Goal: Task Accomplishment & Management: Complete application form

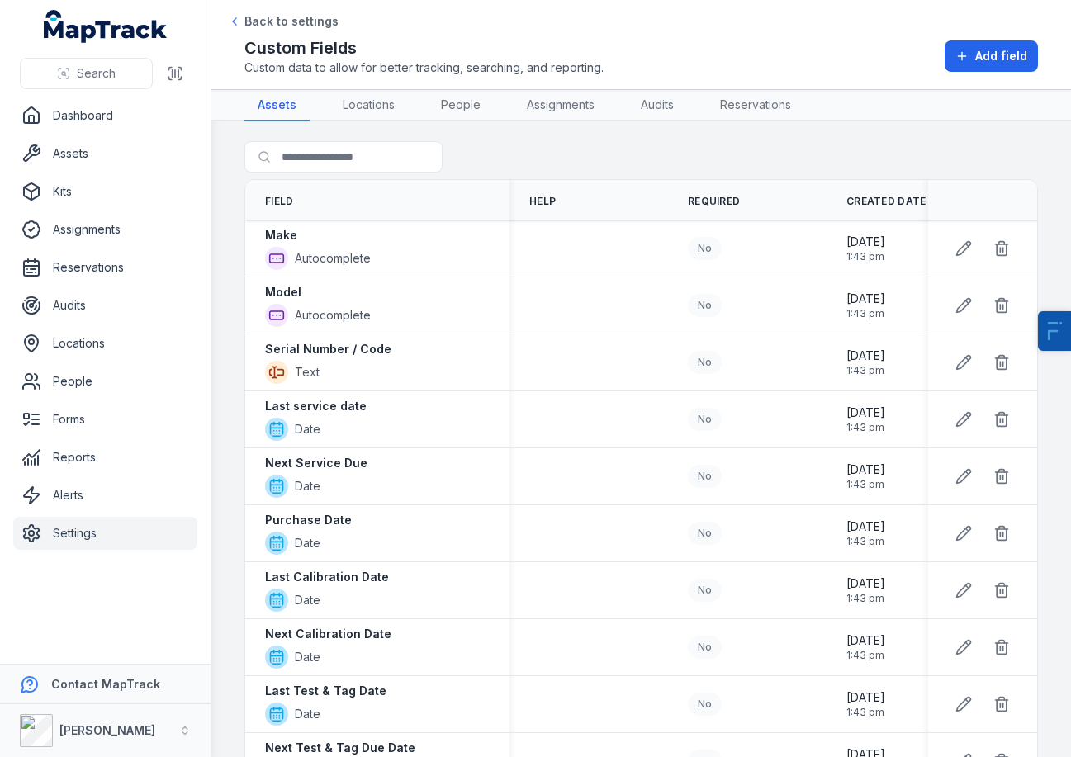
click at [95, 524] on link "Settings" at bounding box center [105, 533] width 184 height 33
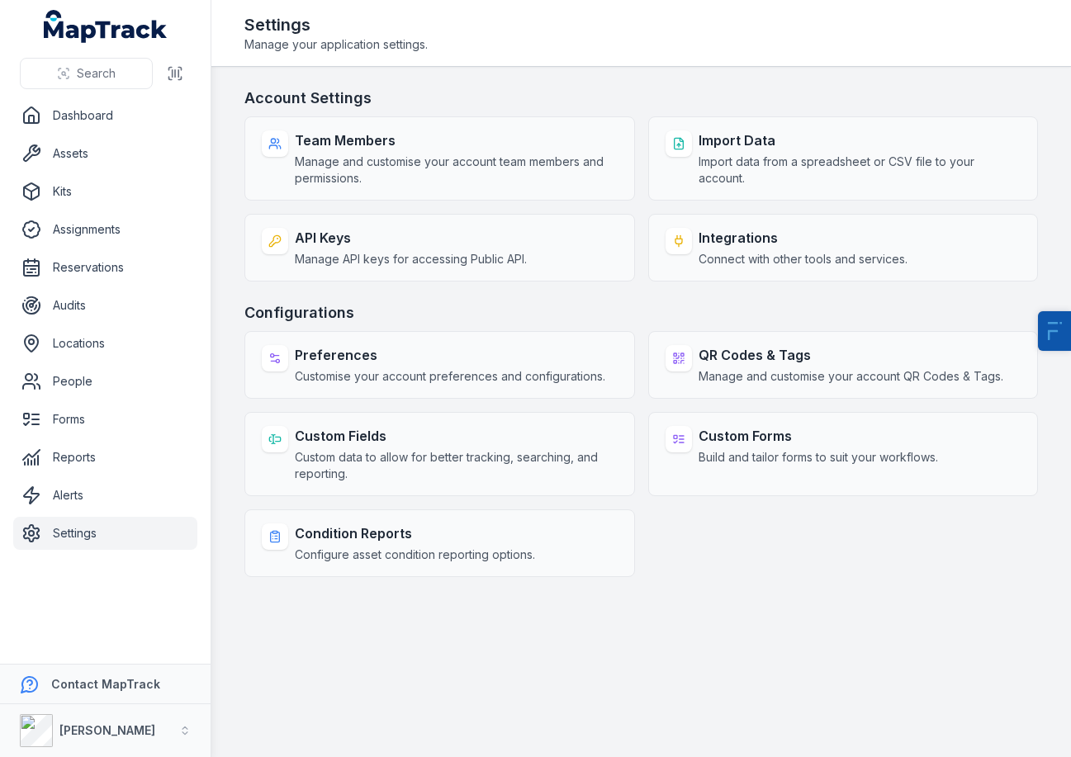
click at [400, 163] on span "Manage and customise your account team members and permissions." at bounding box center [456, 170] width 323 height 33
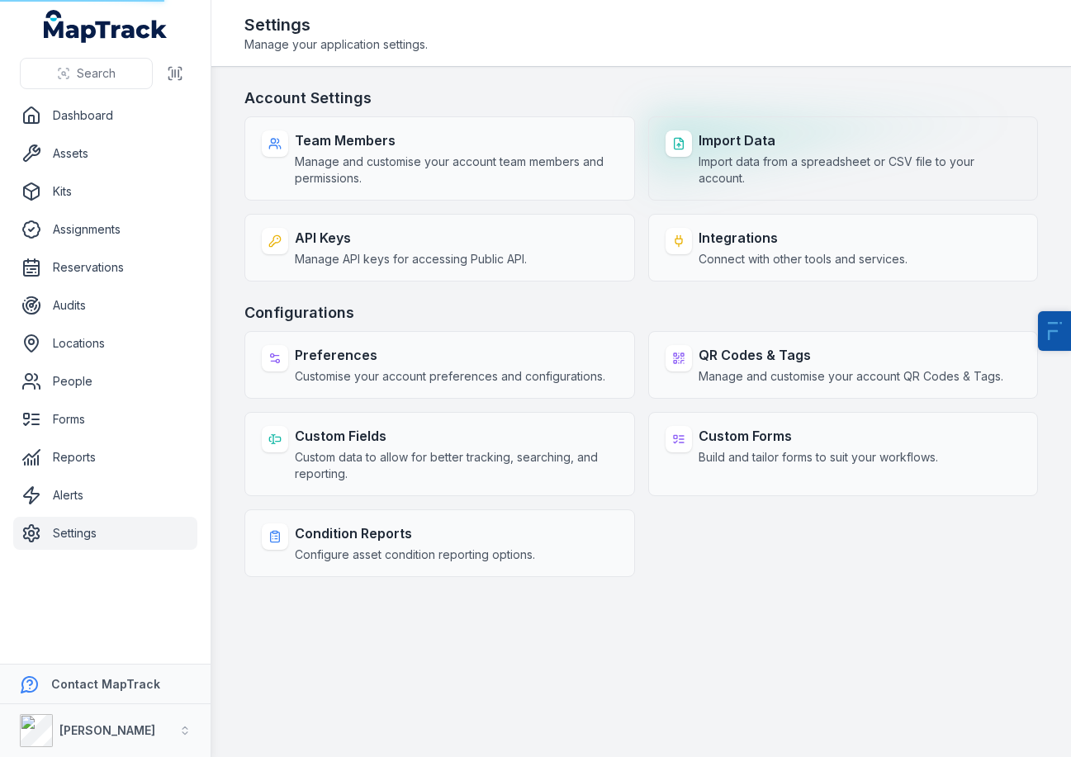
click at [701, 154] on span "Import data from a spreadsheet or CSV file to your account." at bounding box center [859, 170] width 323 height 33
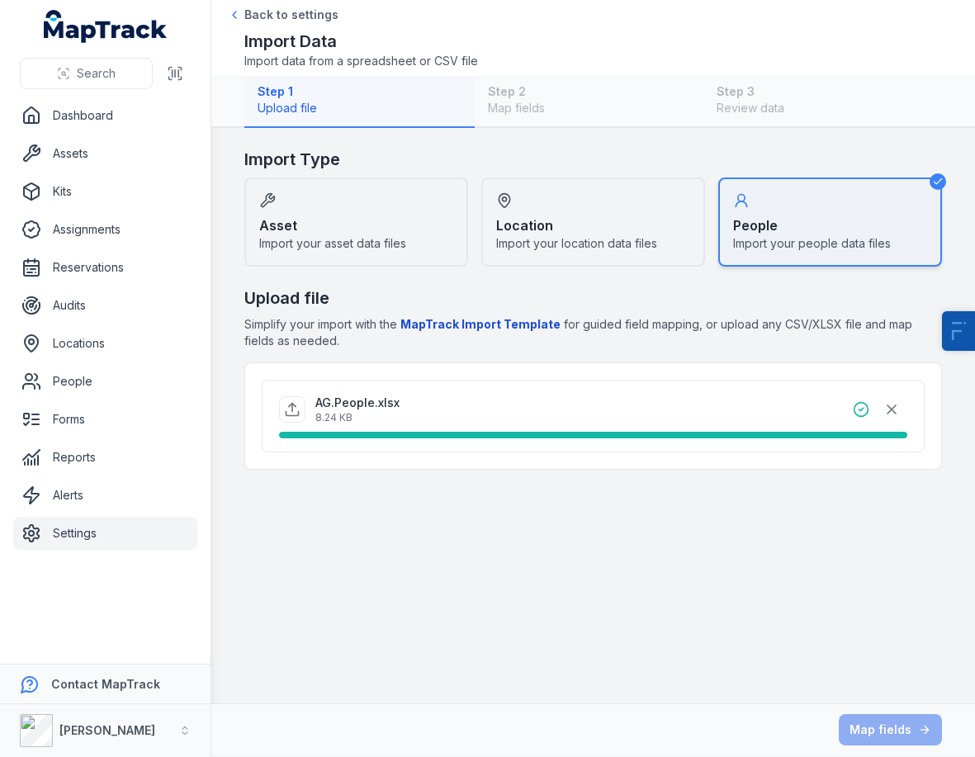
click at [897, 731] on div "Map fields" at bounding box center [593, 729] width 698 height 31
click at [456, 328] on b "MapTrack Import Template" at bounding box center [480, 324] width 160 height 14
click at [68, 520] on link "Settings" at bounding box center [105, 533] width 184 height 33
click at [905, 409] on button "button" at bounding box center [891, 409] width 31 height 31
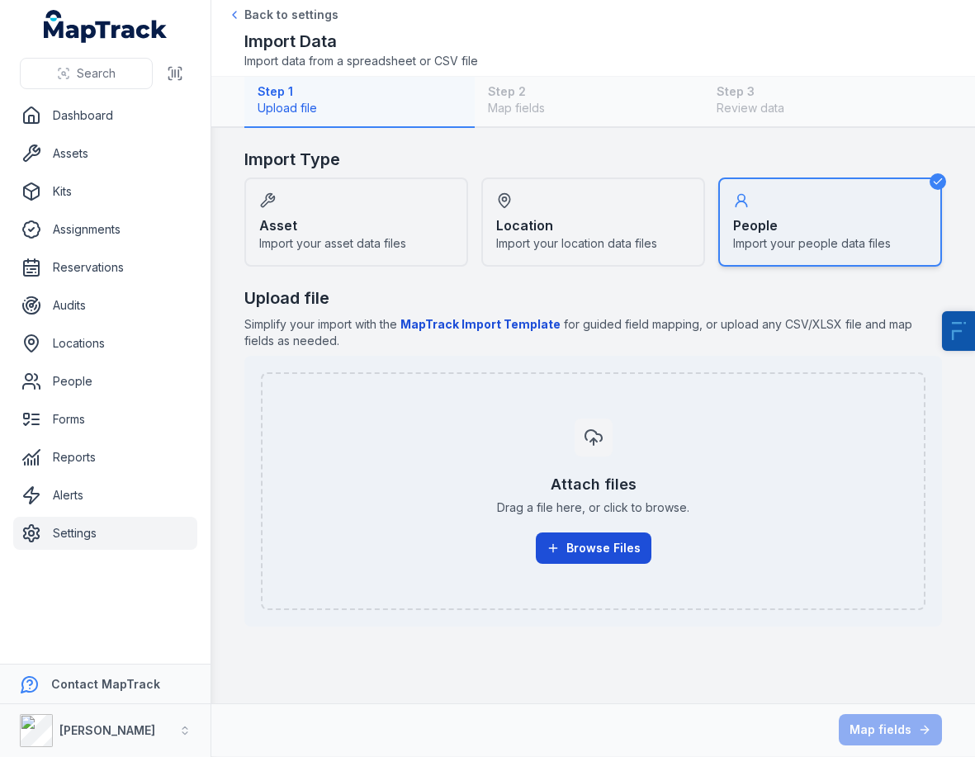
click at [599, 555] on button "Browse Files" at bounding box center [594, 547] width 116 height 31
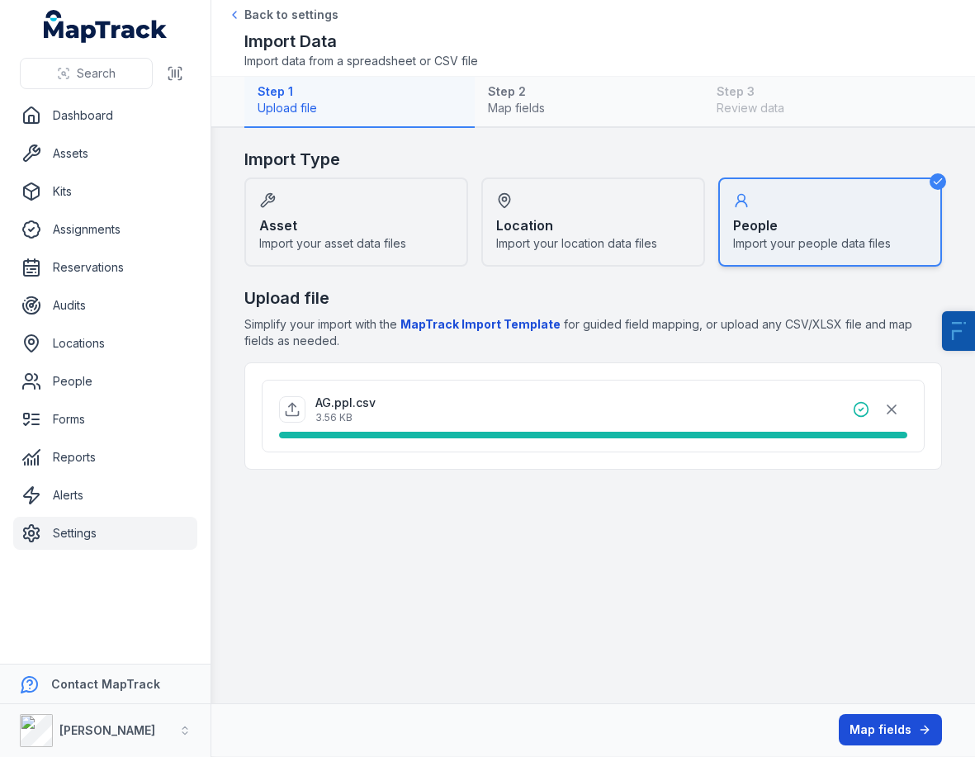
click at [882, 731] on button "Map fields" at bounding box center [890, 729] width 103 height 31
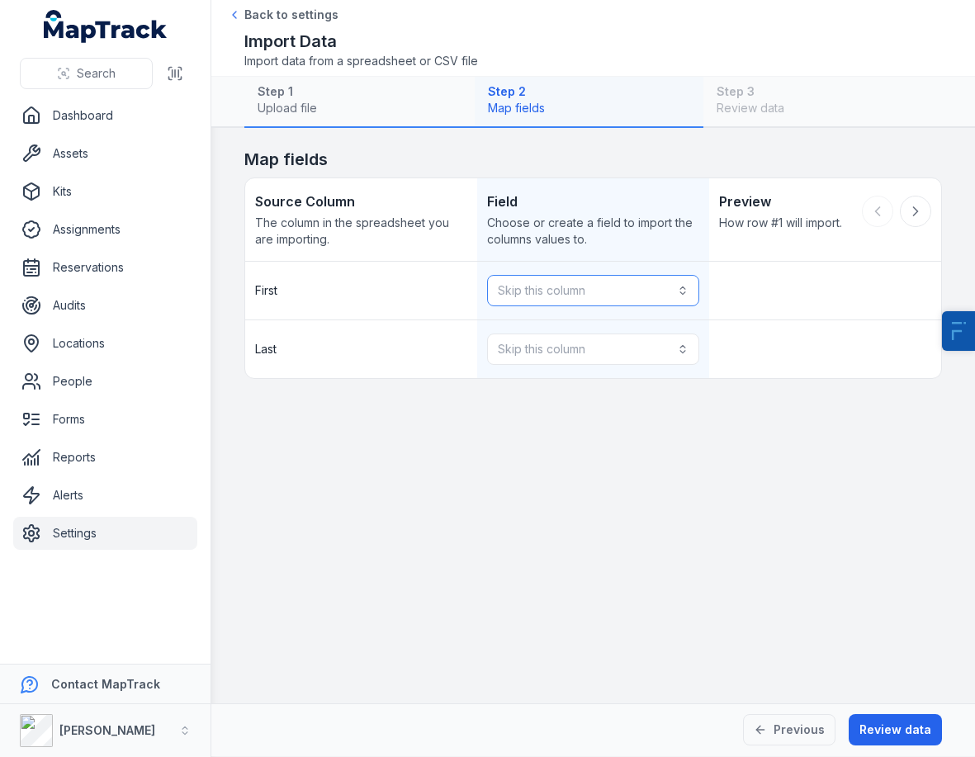
click at [599, 281] on button "Skip this column" at bounding box center [593, 290] width 212 height 31
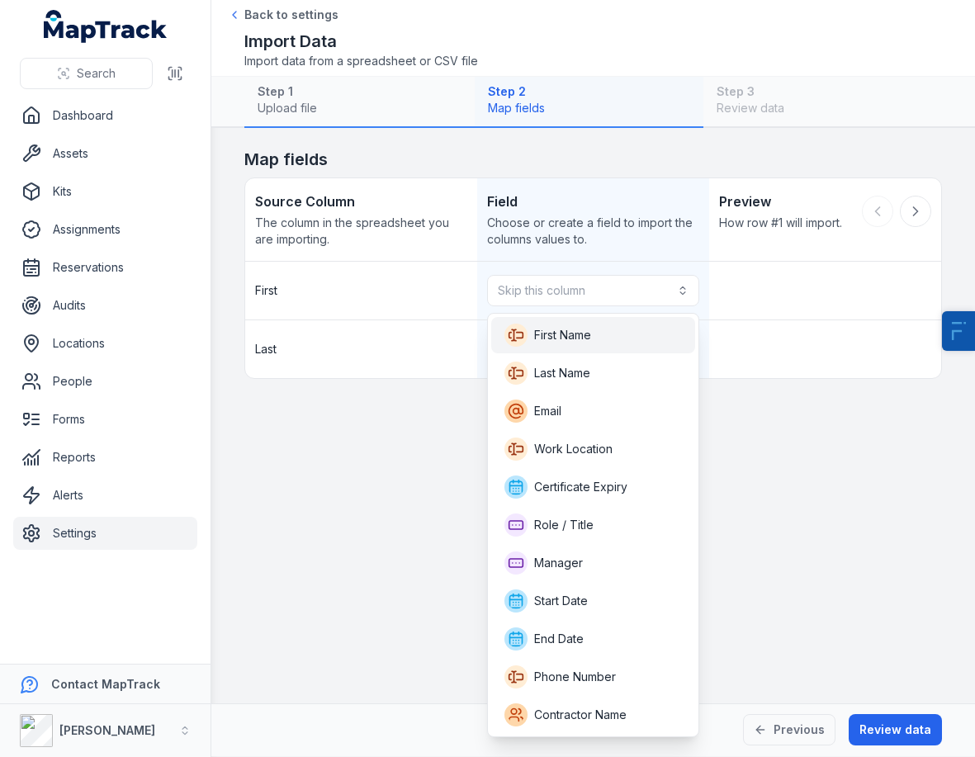
click at [590, 334] on span "First Name" at bounding box center [562, 335] width 57 height 17
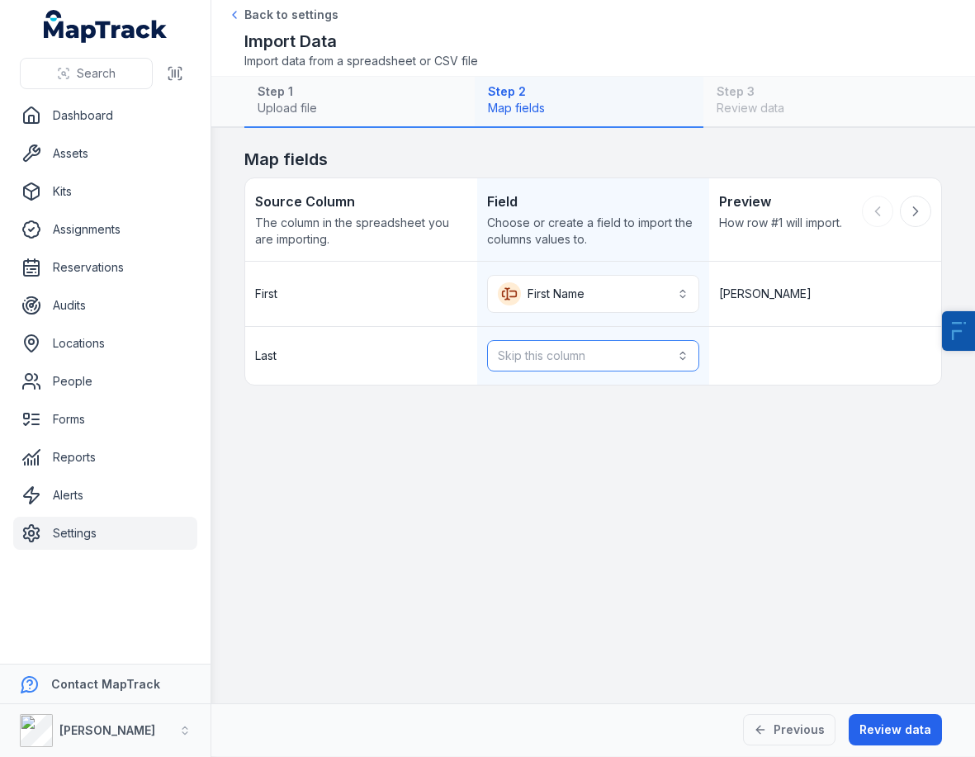
click at [568, 348] on button "Skip this column" at bounding box center [593, 355] width 212 height 31
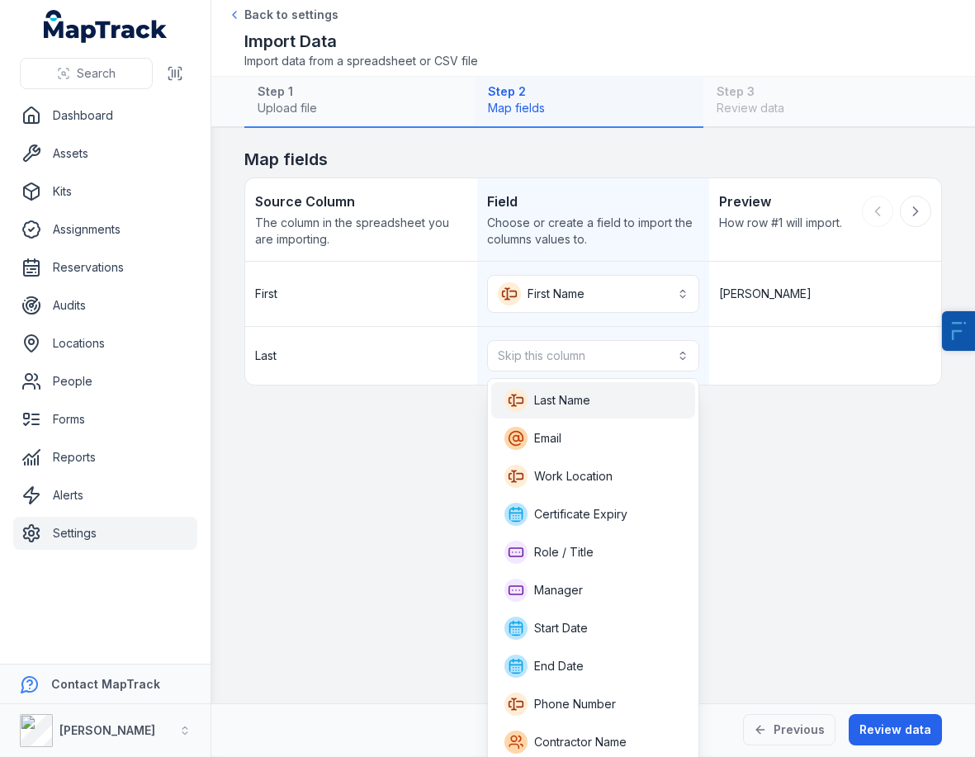
click at [565, 411] on span "Last Name" at bounding box center [547, 400] width 86 height 23
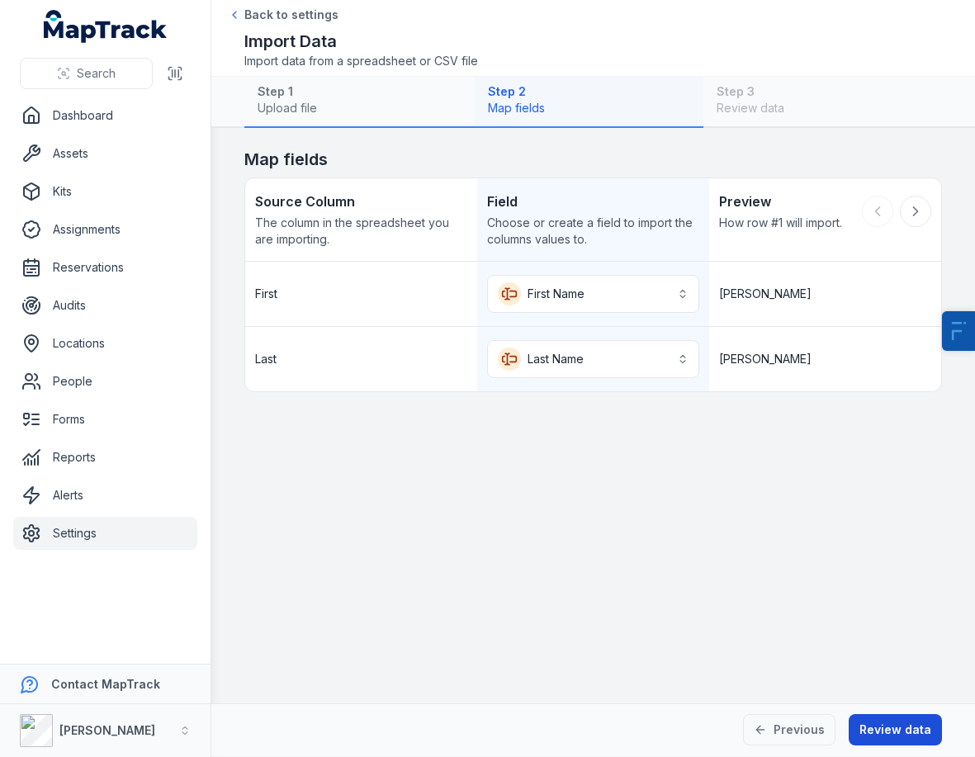
click at [897, 725] on button "Review data" at bounding box center [895, 729] width 93 height 31
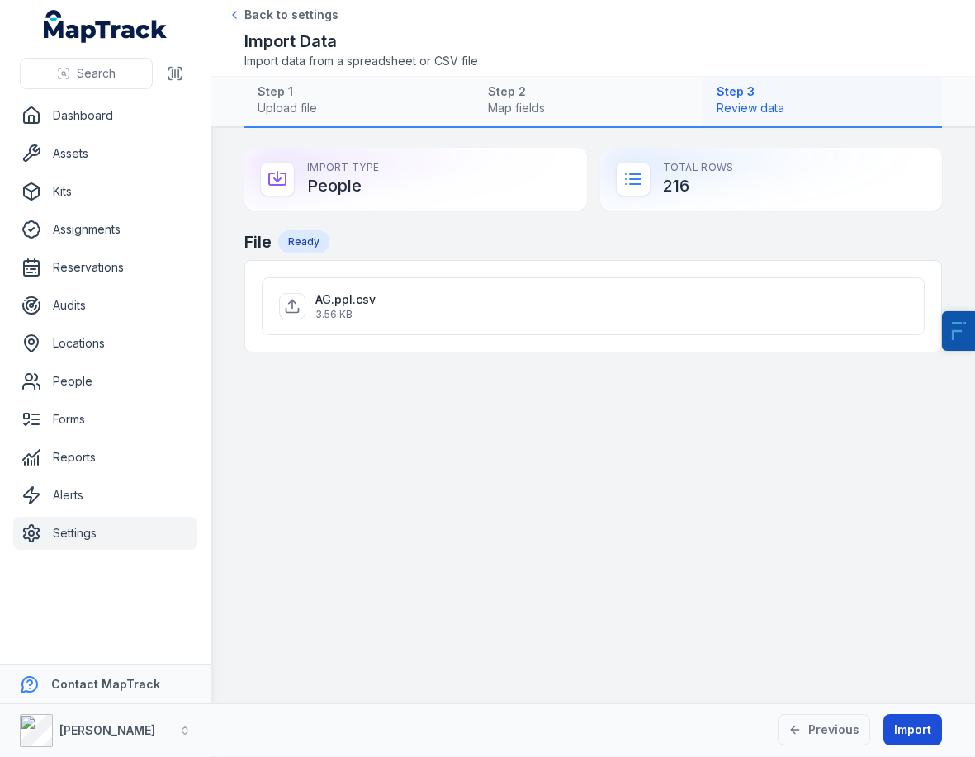
click at [913, 727] on button "Import" at bounding box center [912, 729] width 59 height 31
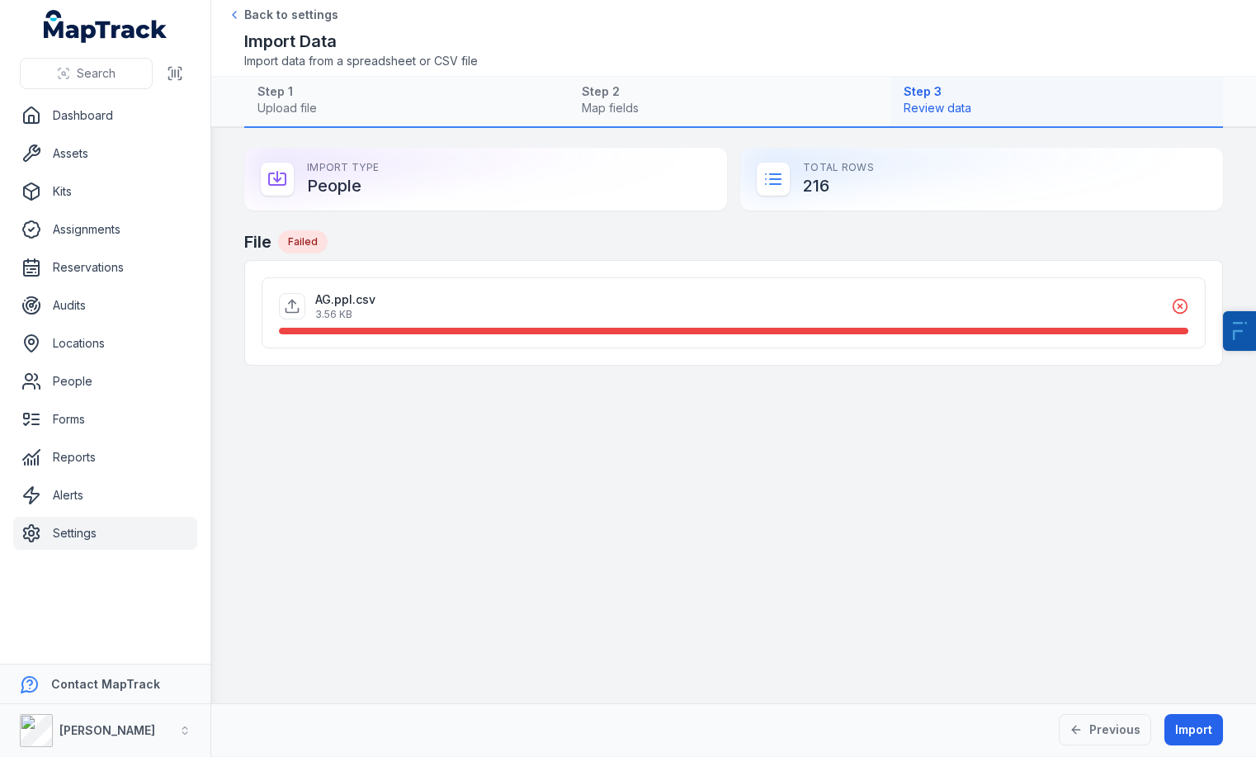
click at [974, 300] on div "AG.ppl.csv 3.56 KB" at bounding box center [734, 306] width 910 height 30
click at [974, 736] on button "Import" at bounding box center [1194, 729] width 59 height 31
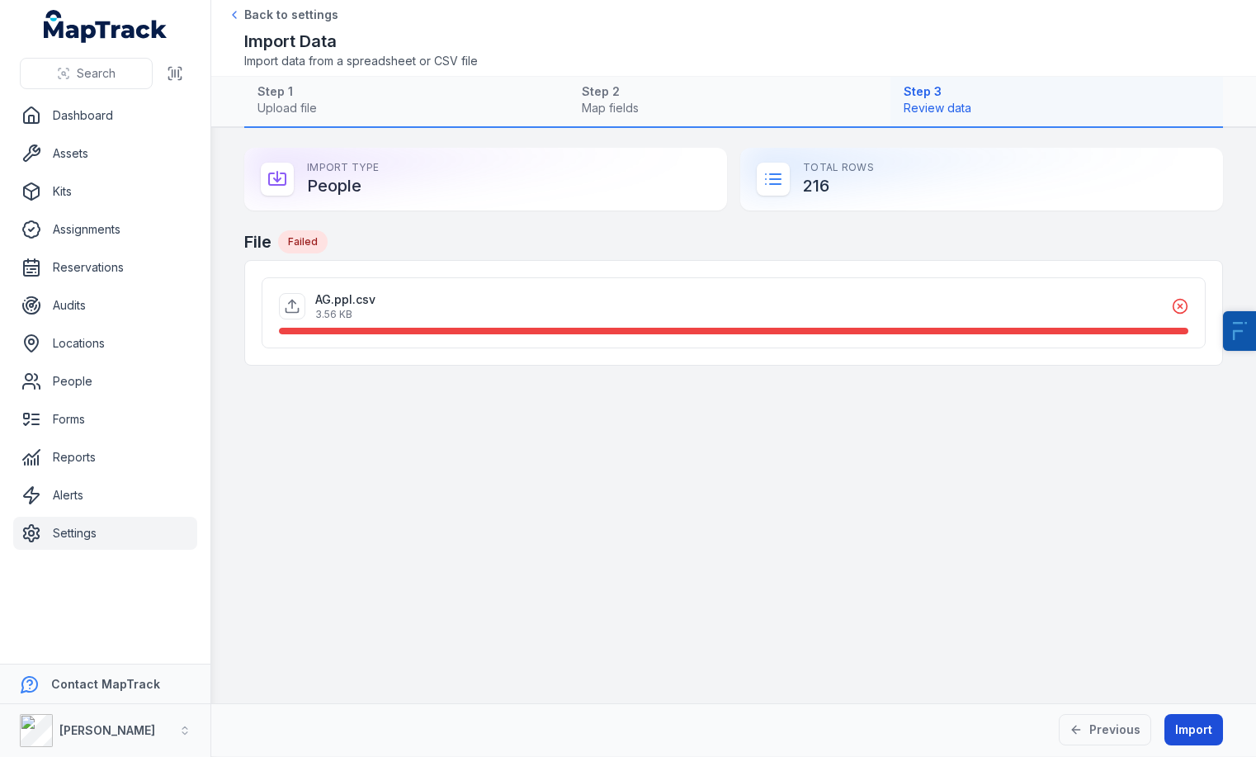
click at [974, 736] on button "Import" at bounding box center [1194, 729] width 59 height 31
click at [974, 724] on button "Previous" at bounding box center [1105, 729] width 92 height 31
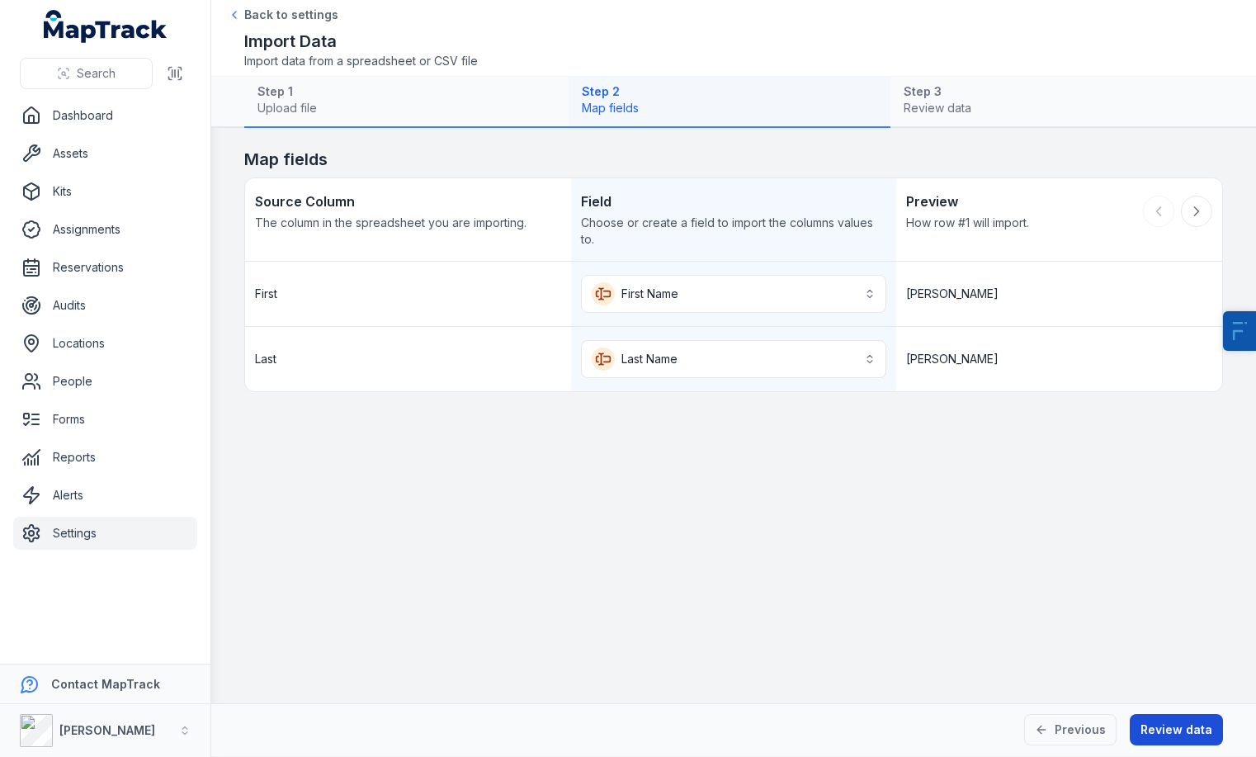
click at [974, 726] on button "Review data" at bounding box center [1176, 729] width 93 height 31
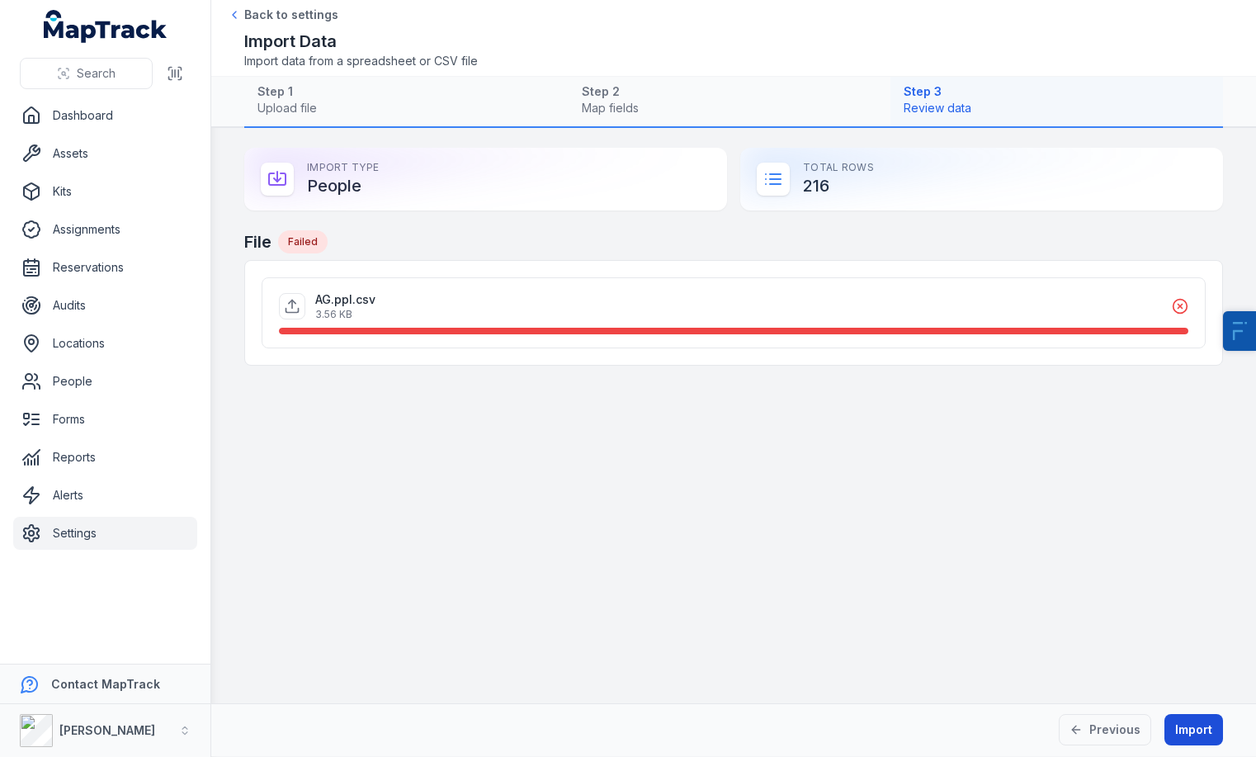
click at [974, 725] on button "Import" at bounding box center [1194, 729] width 59 height 31
click at [96, 390] on link "People" at bounding box center [105, 381] width 184 height 33
click at [974, 736] on button "Previous" at bounding box center [1105, 729] width 92 height 31
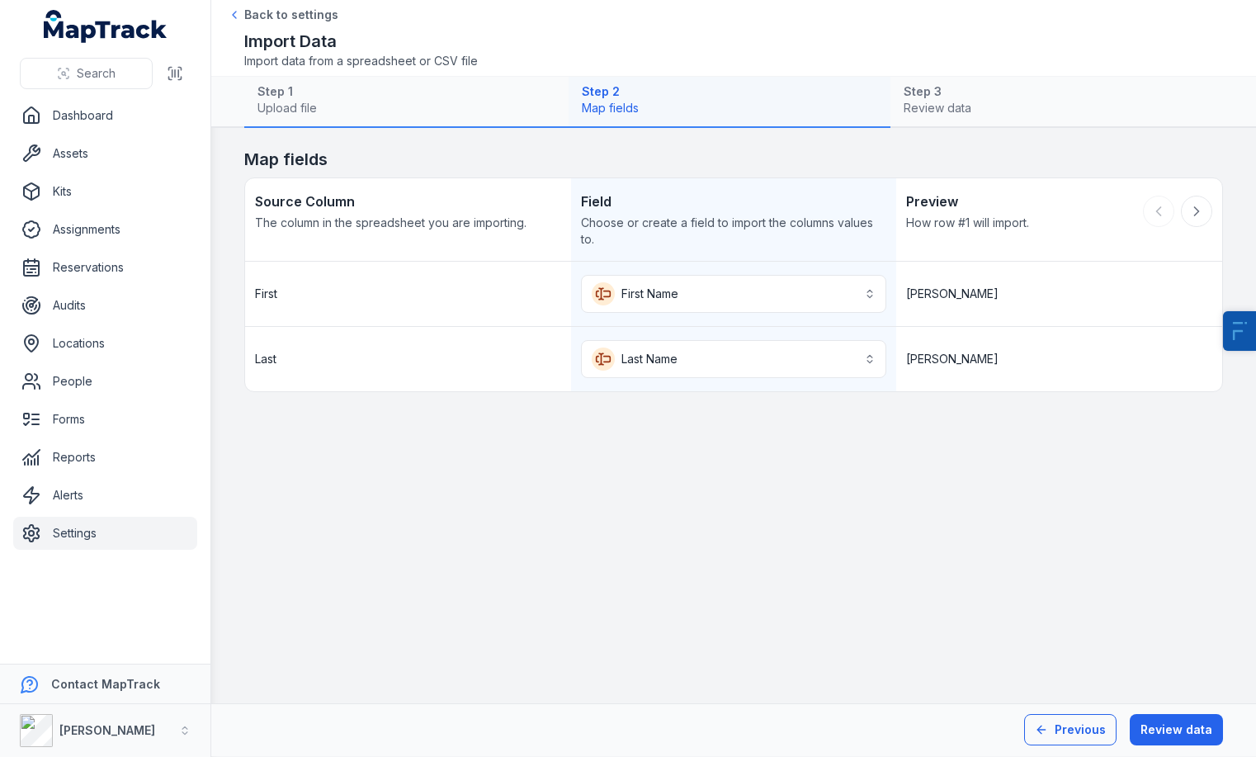
click at [974, 735] on button "Previous" at bounding box center [1070, 729] width 92 height 31
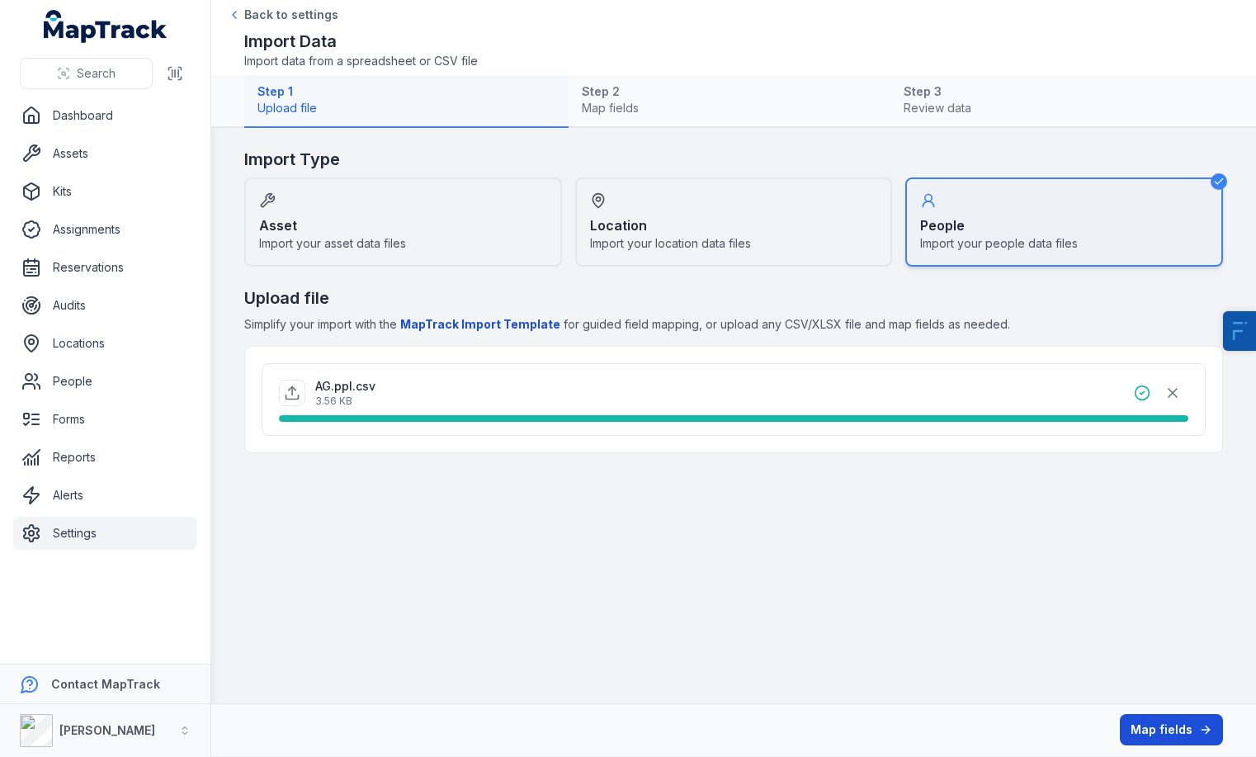
click at [974, 717] on button "Map fields" at bounding box center [1171, 729] width 103 height 31
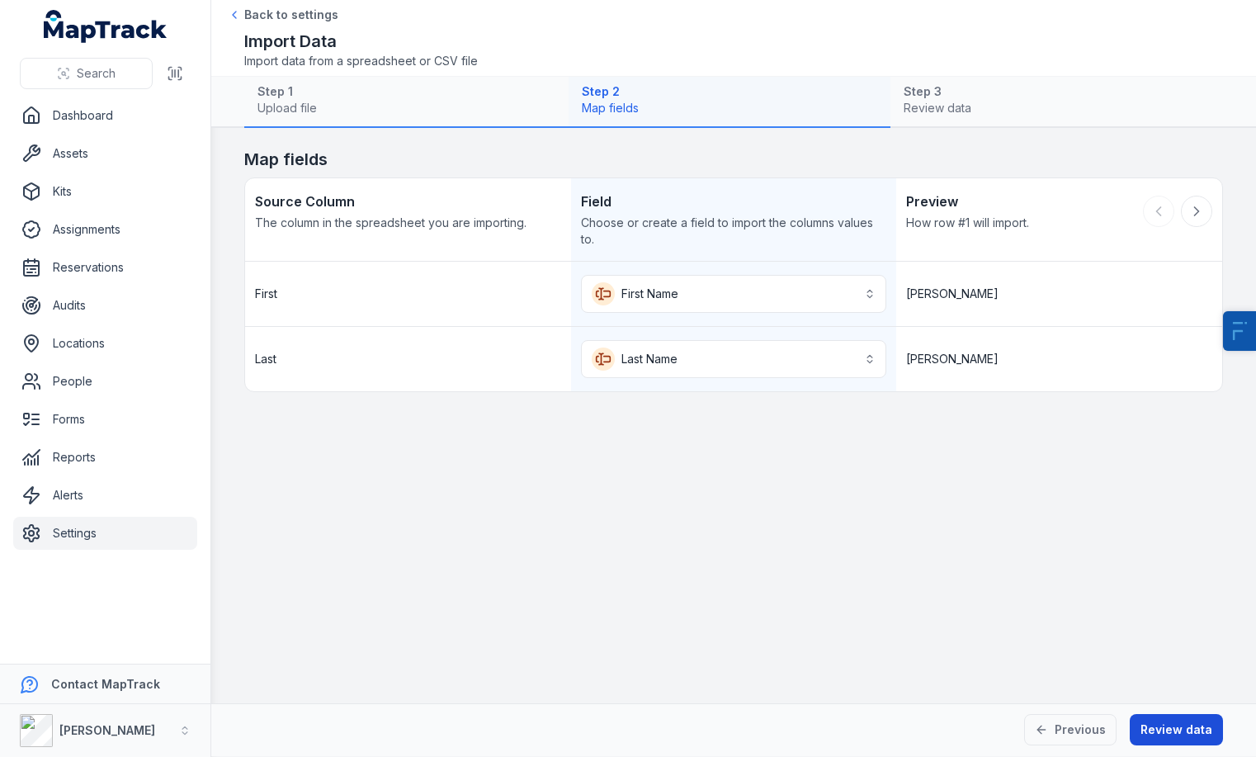
click at [974, 724] on button "Review data" at bounding box center [1176, 729] width 93 height 31
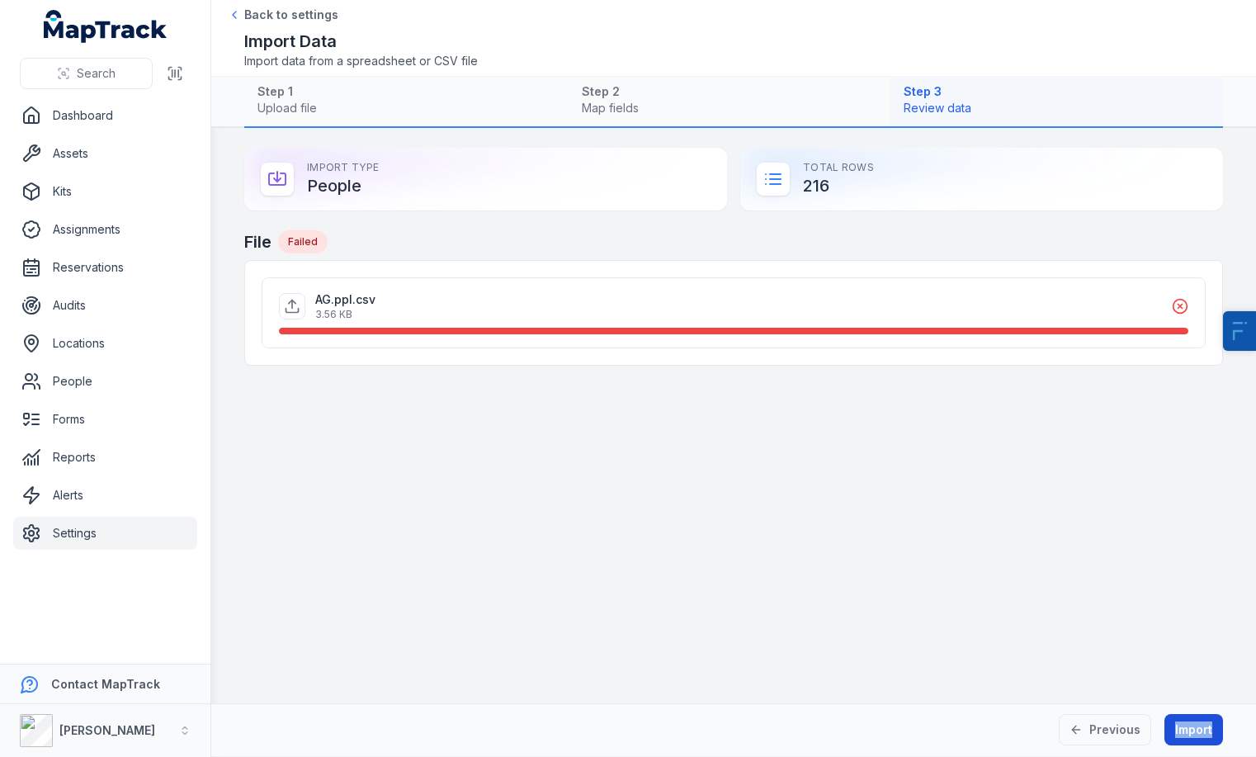
click at [974, 724] on div "Previous Import" at bounding box center [733, 729] width 979 height 31
click at [974, 720] on button "Import" at bounding box center [1194, 729] width 59 height 31
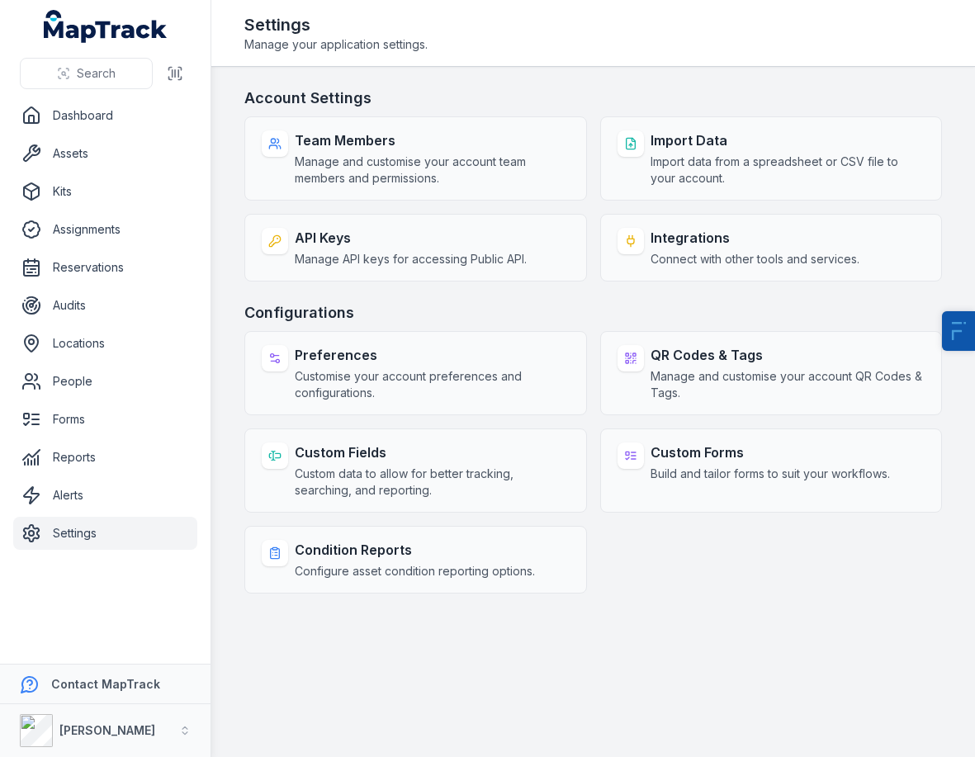
click at [378, 472] on span "Custom data to allow for better tracking, searching, and reporting." at bounding box center [432, 482] width 275 height 33
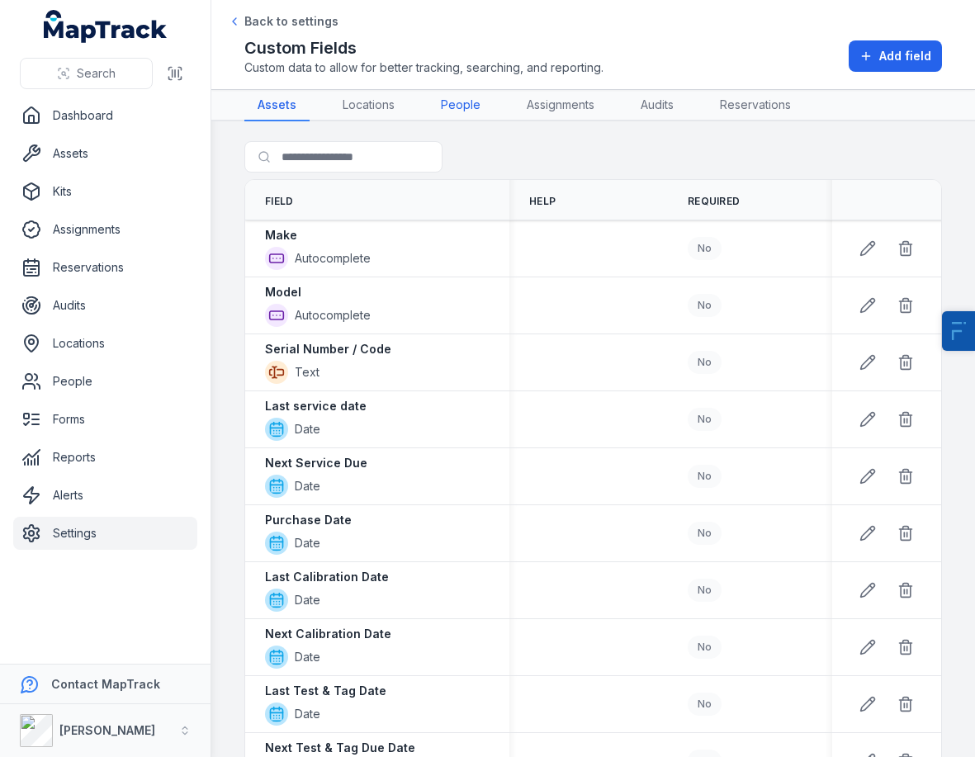
click at [484, 112] on link "People" at bounding box center [461, 105] width 66 height 31
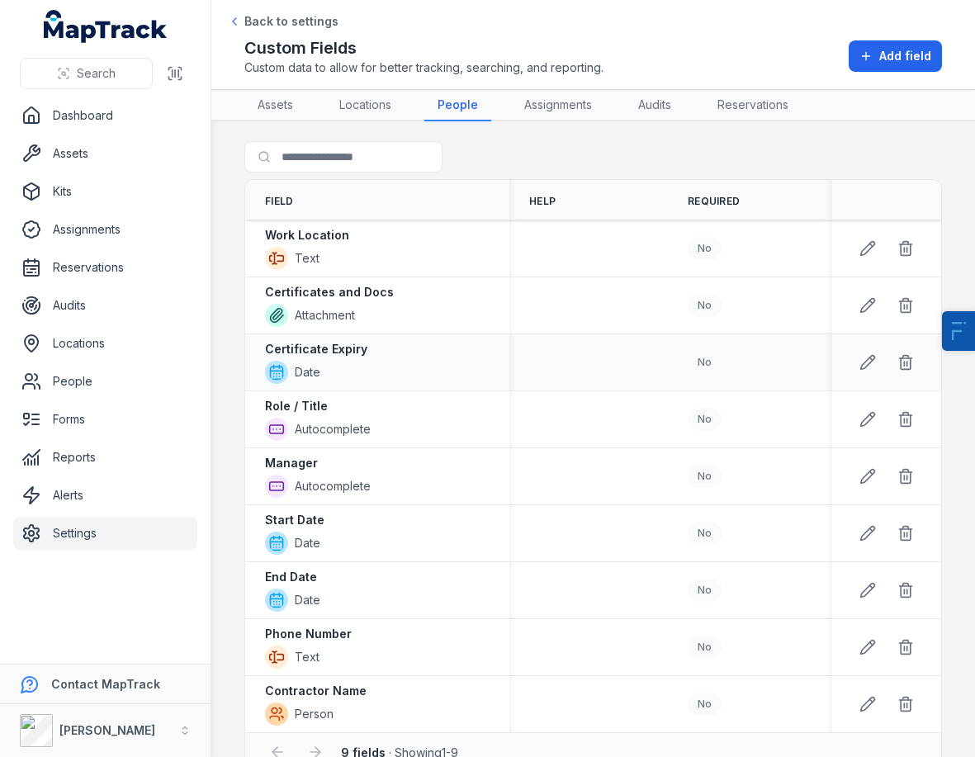
scroll to position [41, 0]
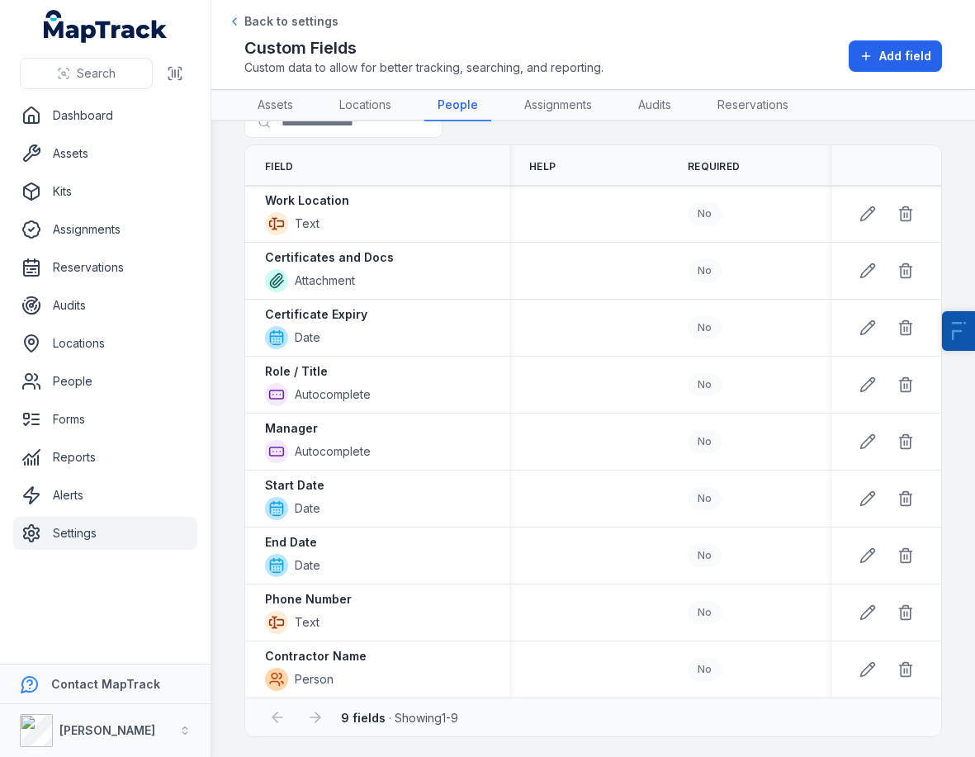
click at [536, 35] on div "Back to settings Custom Fields Custom data to allow for better tracking, search…" at bounding box center [593, 44] width 698 height 63
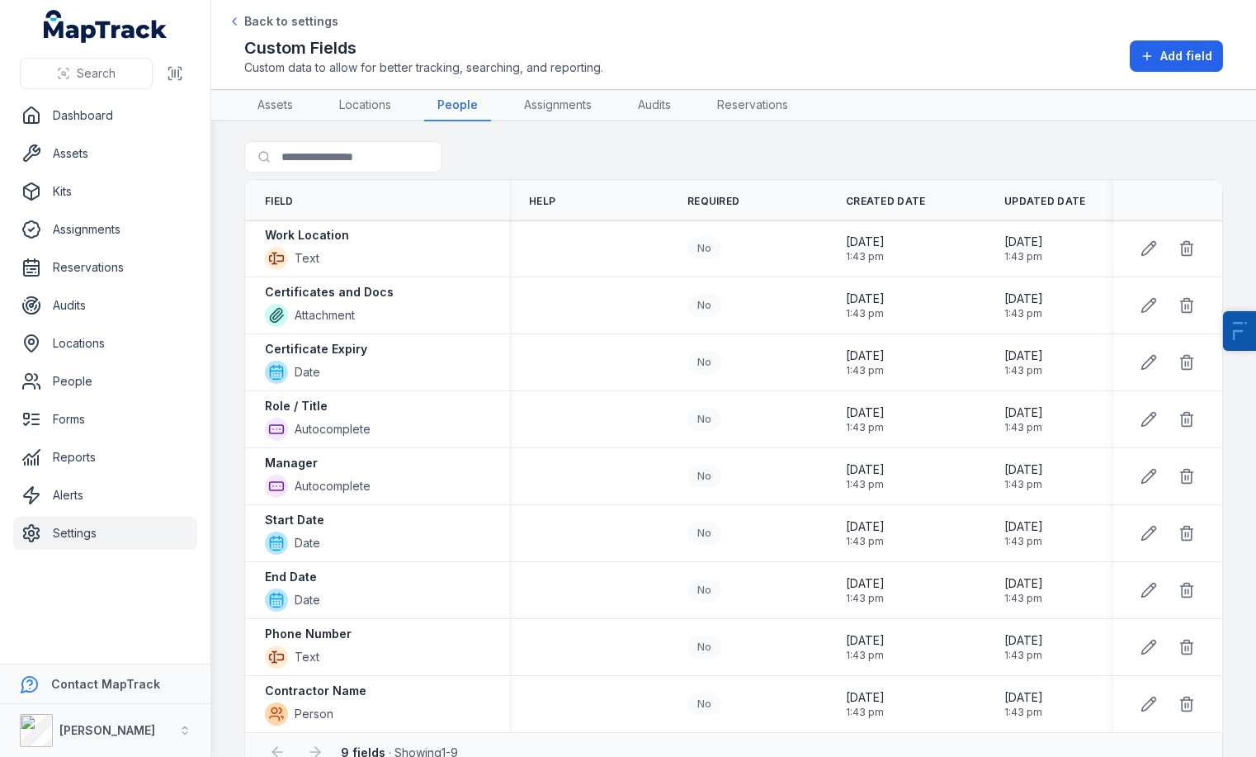
click at [89, 525] on link "Settings" at bounding box center [105, 533] width 184 height 33
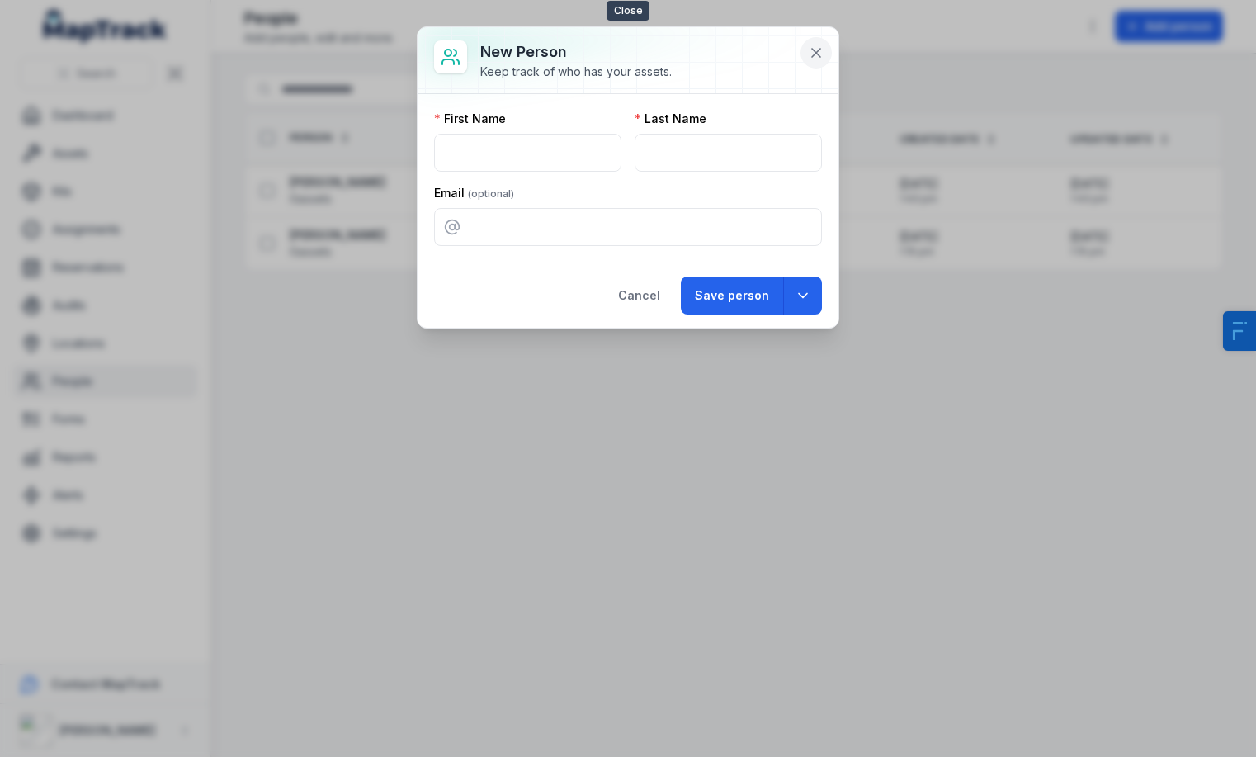
click at [821, 45] on icon at bounding box center [816, 53] width 17 height 17
